Goal: Understand process/instructions: Learn how to perform a task or action

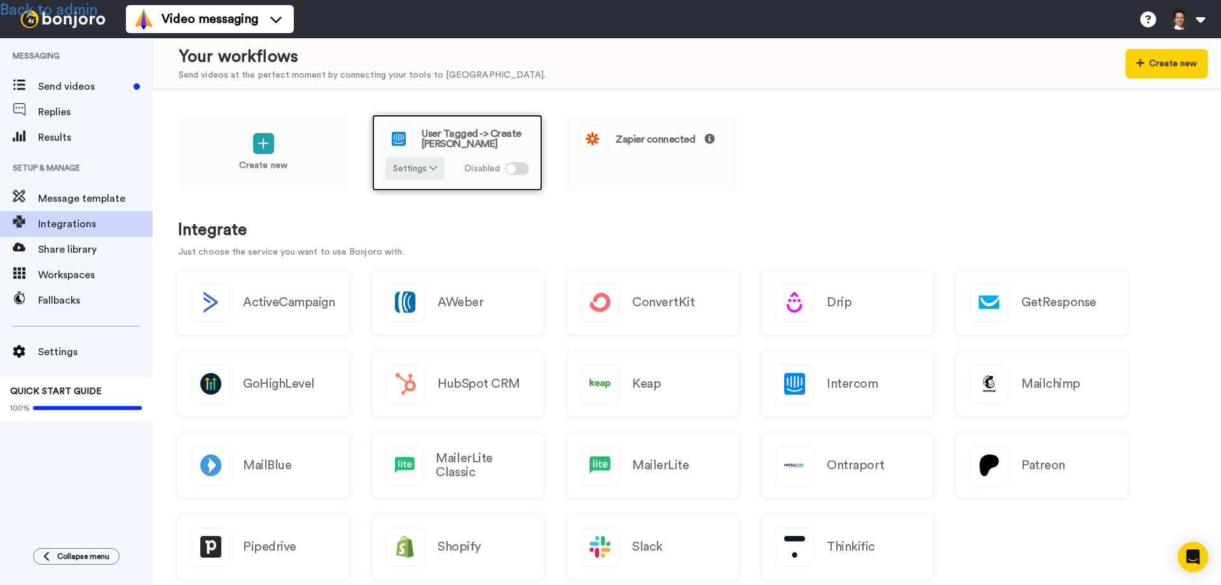
click at [456, 131] on span "User Tagged -> Create [PERSON_NAME]" at bounding box center [476, 139] width 108 height 20
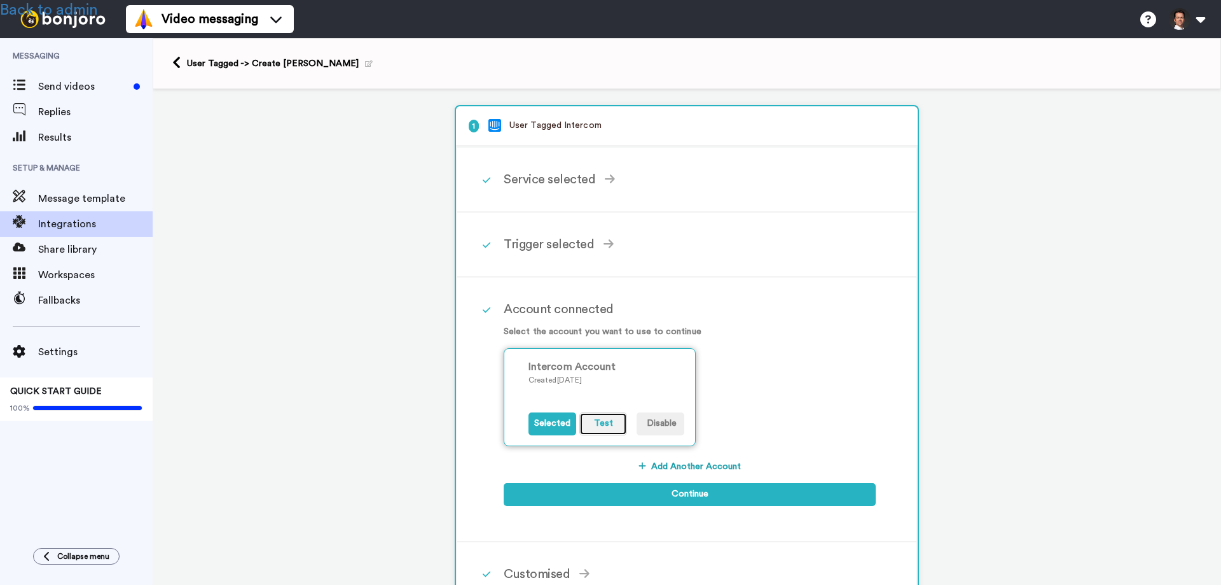
click at [593, 422] on button "Test" at bounding box center [604, 423] width 48 height 23
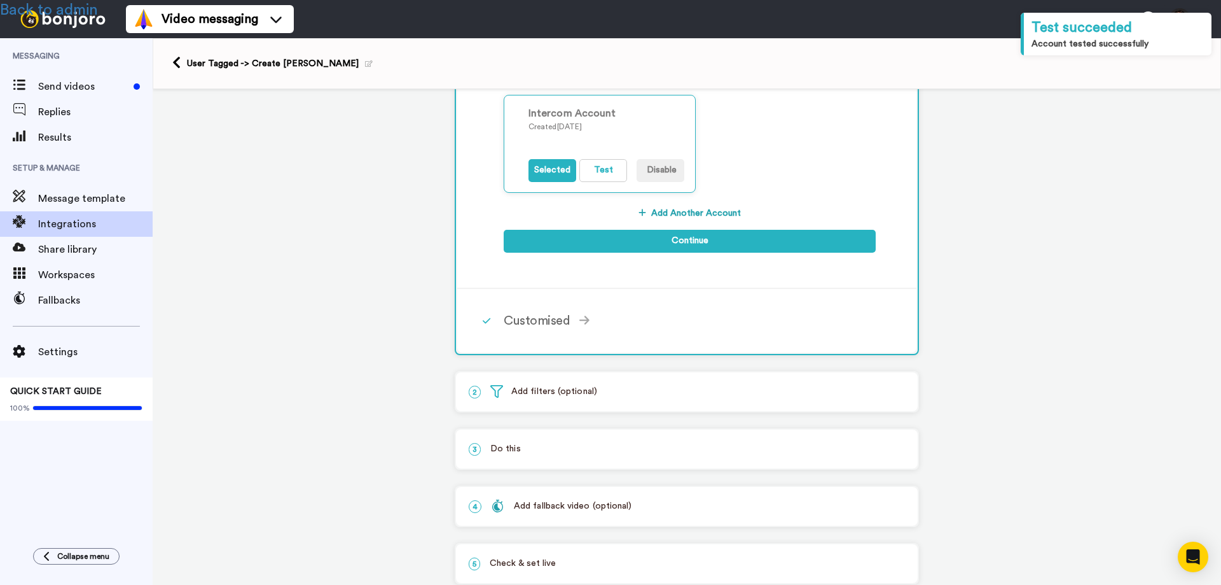
scroll to position [284, 0]
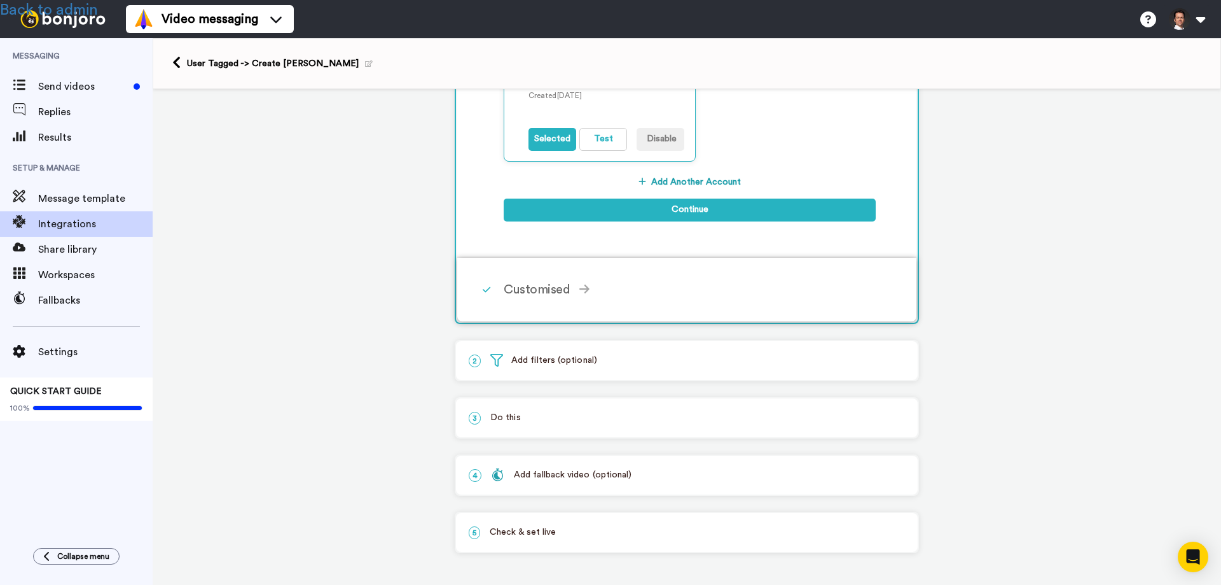
click at [525, 291] on div "Customised" at bounding box center [690, 289] width 372 height 19
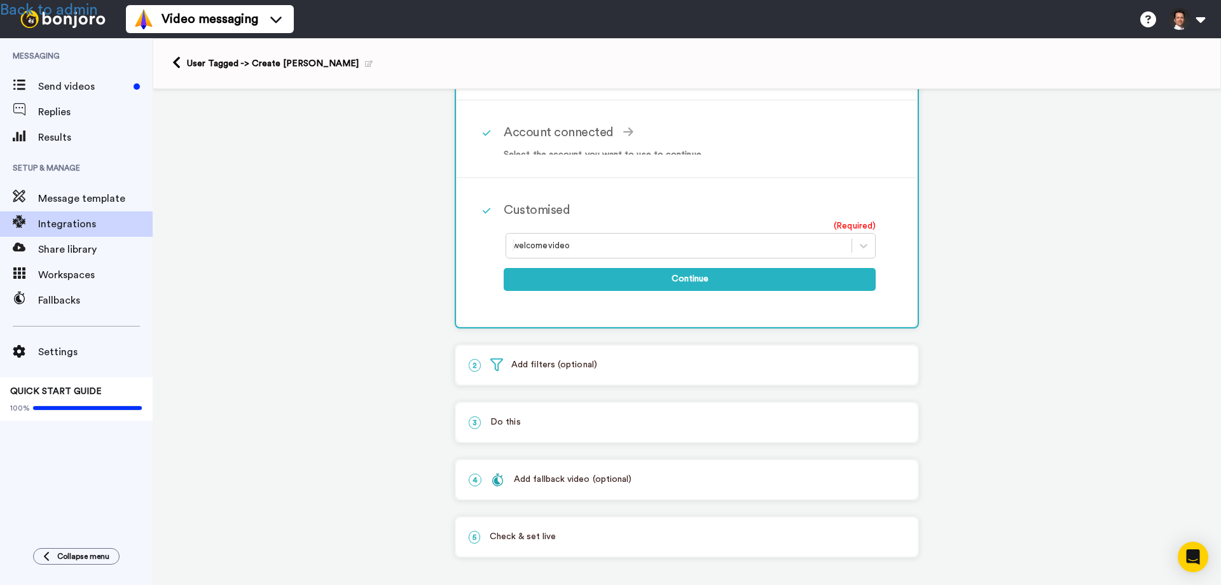
scroll to position [169, 0]
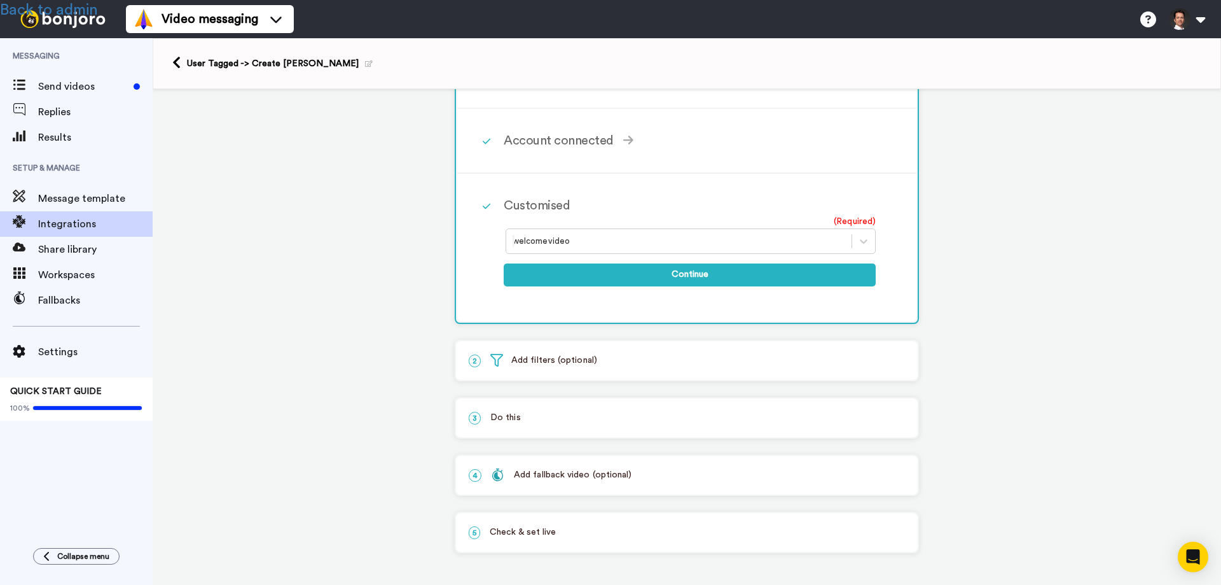
click at [536, 361] on p "2 Add filters (optional)" at bounding box center [687, 360] width 436 height 13
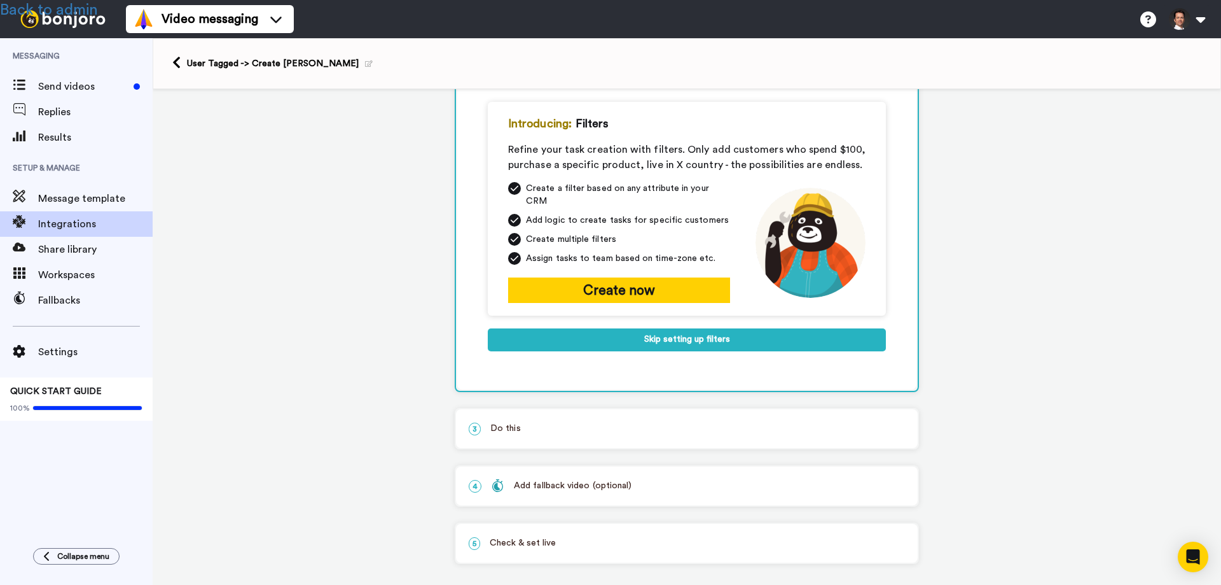
click at [501, 422] on p "3 Do this" at bounding box center [687, 428] width 436 height 13
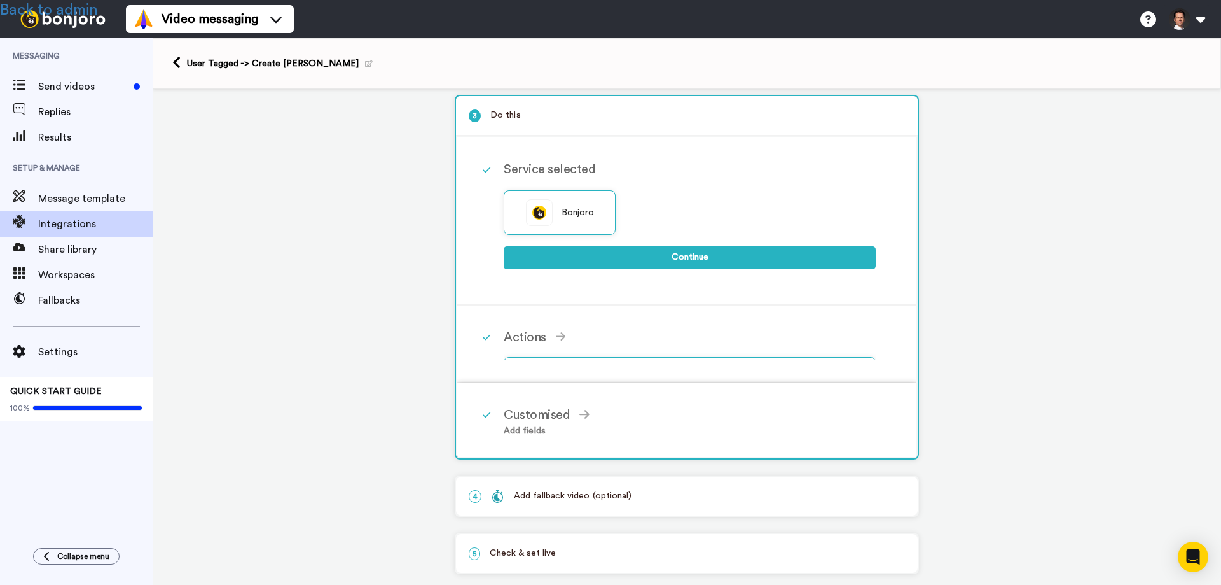
scroll to position [123, 0]
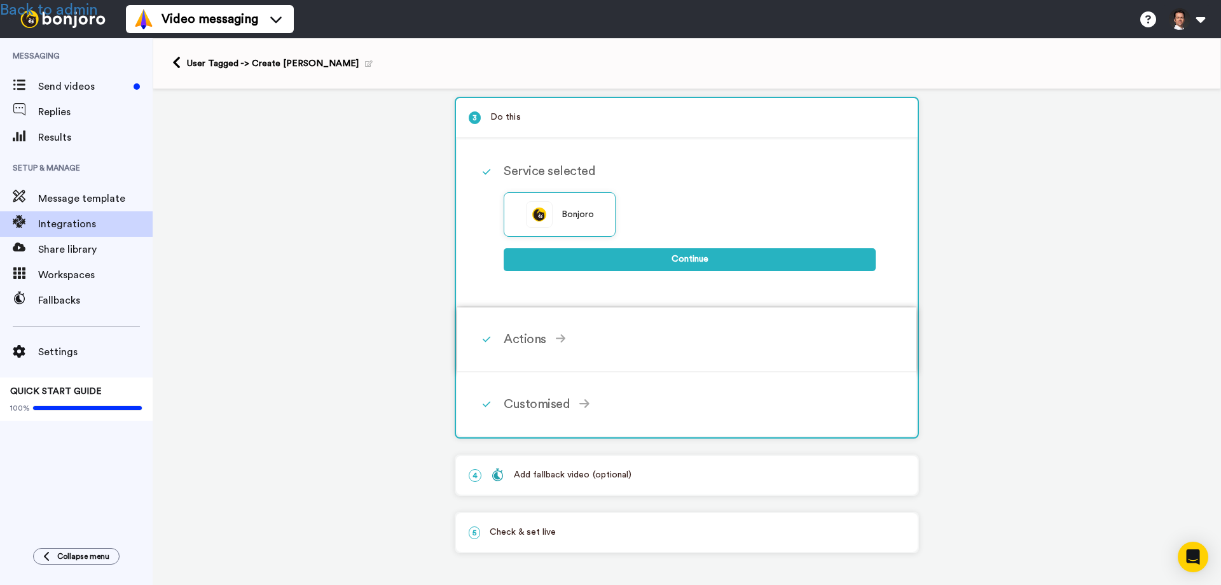
click at [525, 342] on div "Actions" at bounding box center [690, 339] width 372 height 19
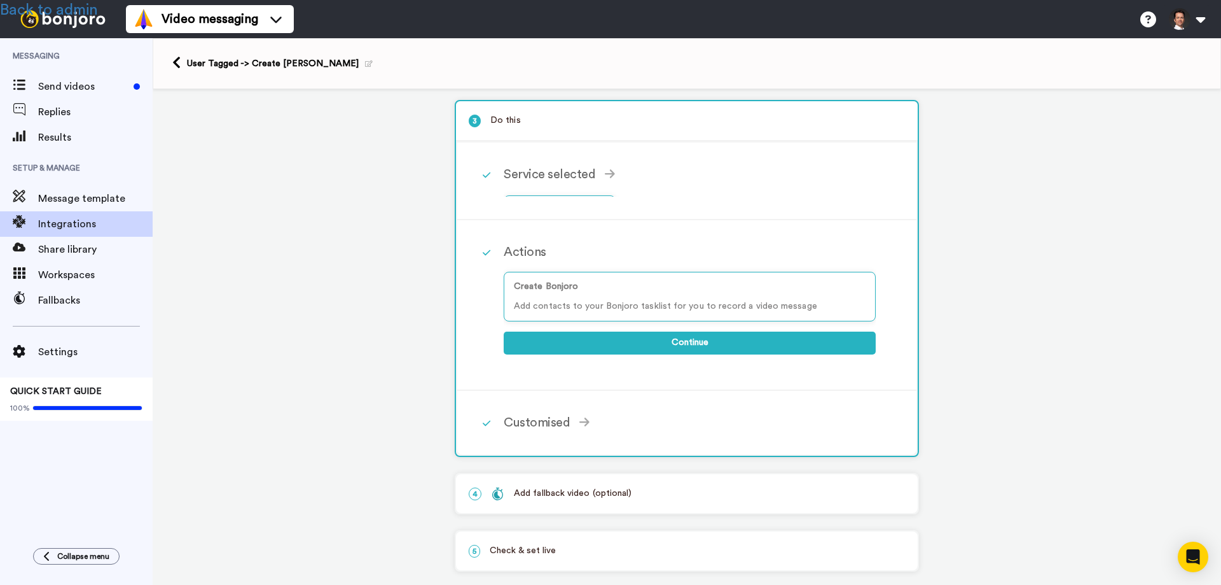
scroll to position [123, 0]
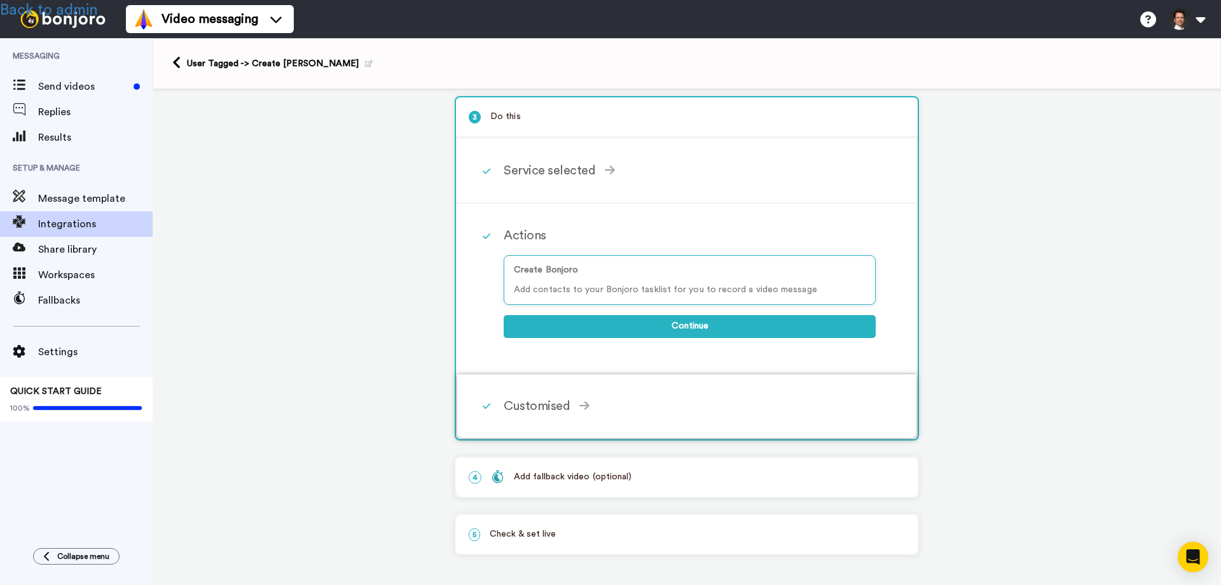
click at [535, 410] on div "Customised" at bounding box center [690, 405] width 372 height 19
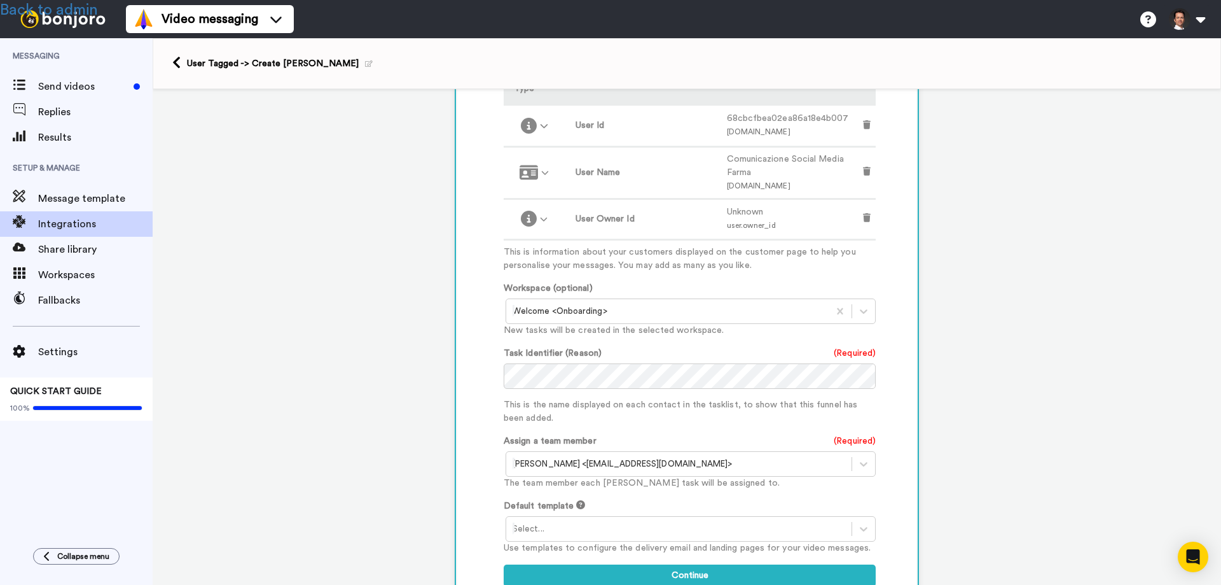
scroll to position [627, 0]
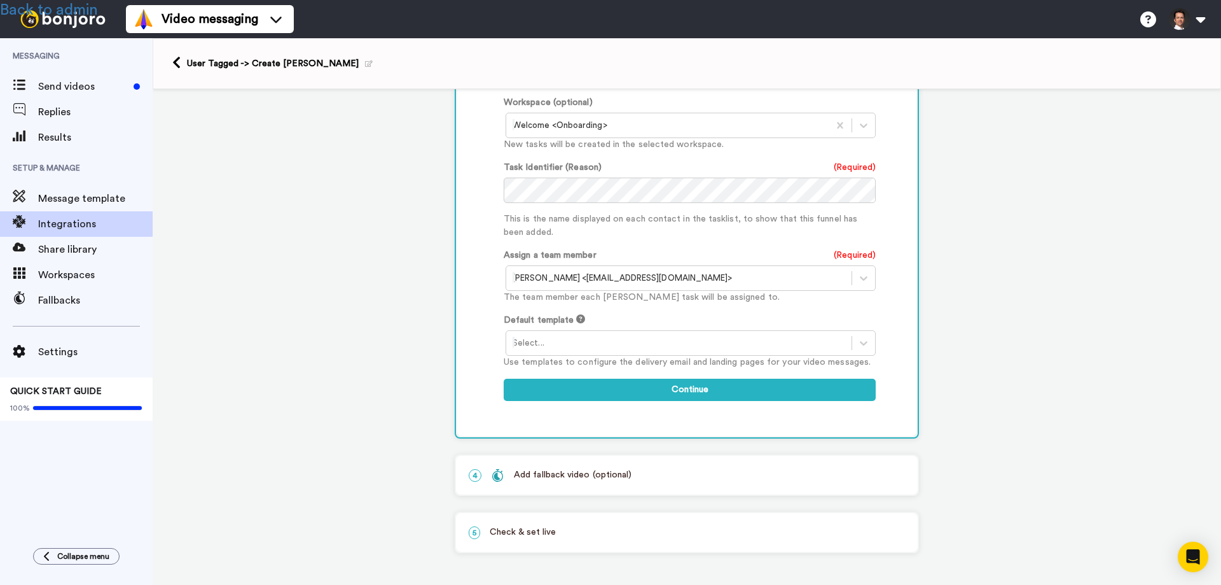
click at [528, 478] on div "Add fallback video (optional)" at bounding box center [561, 474] width 141 height 13
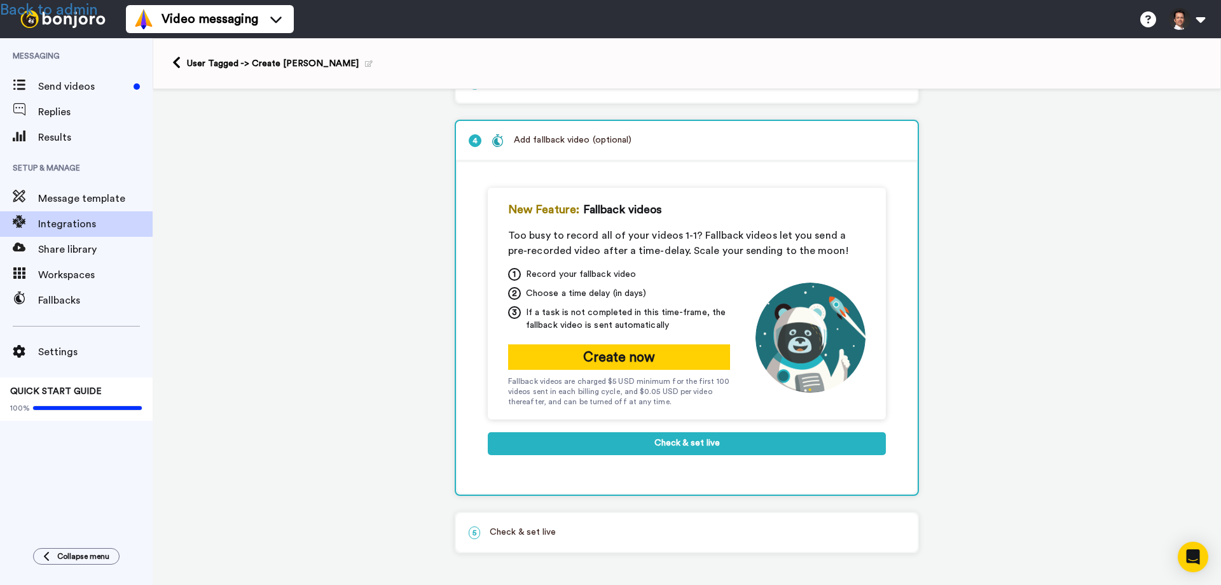
click at [529, 533] on p "5 Check & set live" at bounding box center [687, 531] width 436 height 13
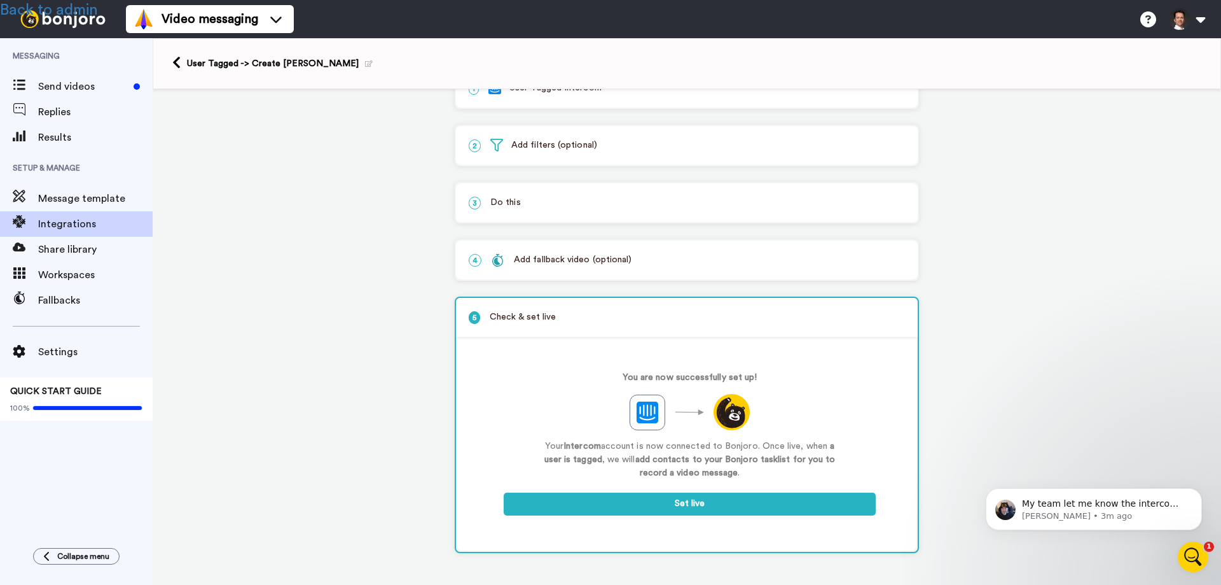
scroll to position [0, 0]
click at [67, 10] on link "Back to admin" at bounding box center [49, 10] width 98 height 15
